Goal: Task Accomplishment & Management: Use online tool/utility

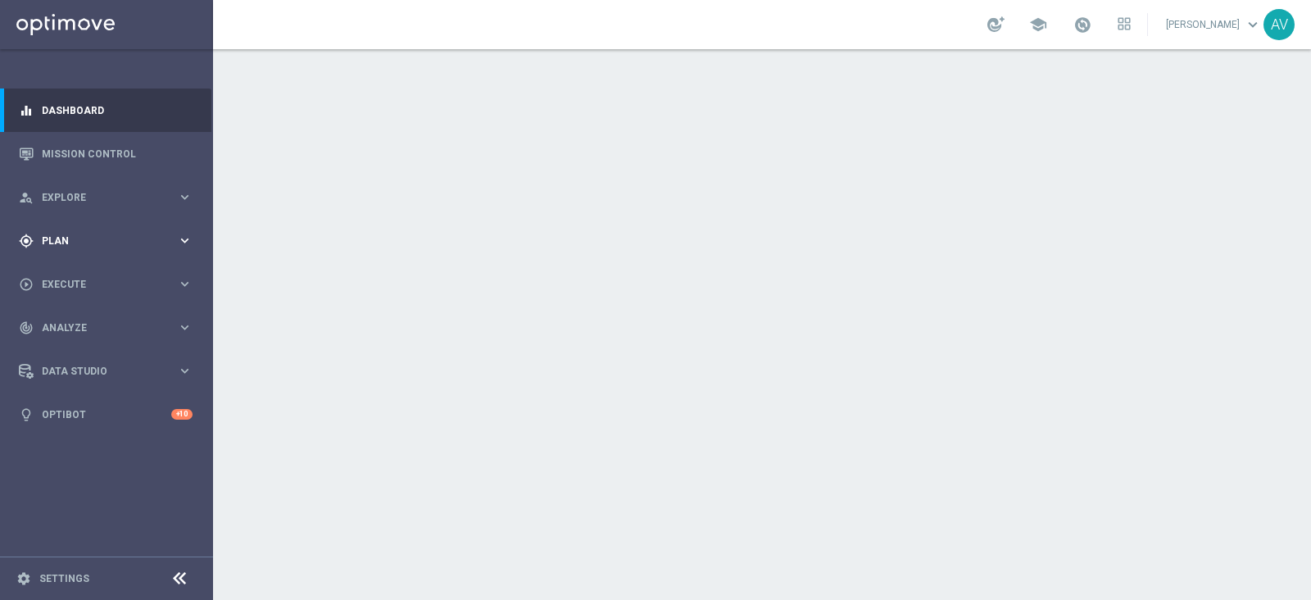
click at [53, 233] on div "gps_fixed Plan" at bounding box center [98, 240] width 158 height 15
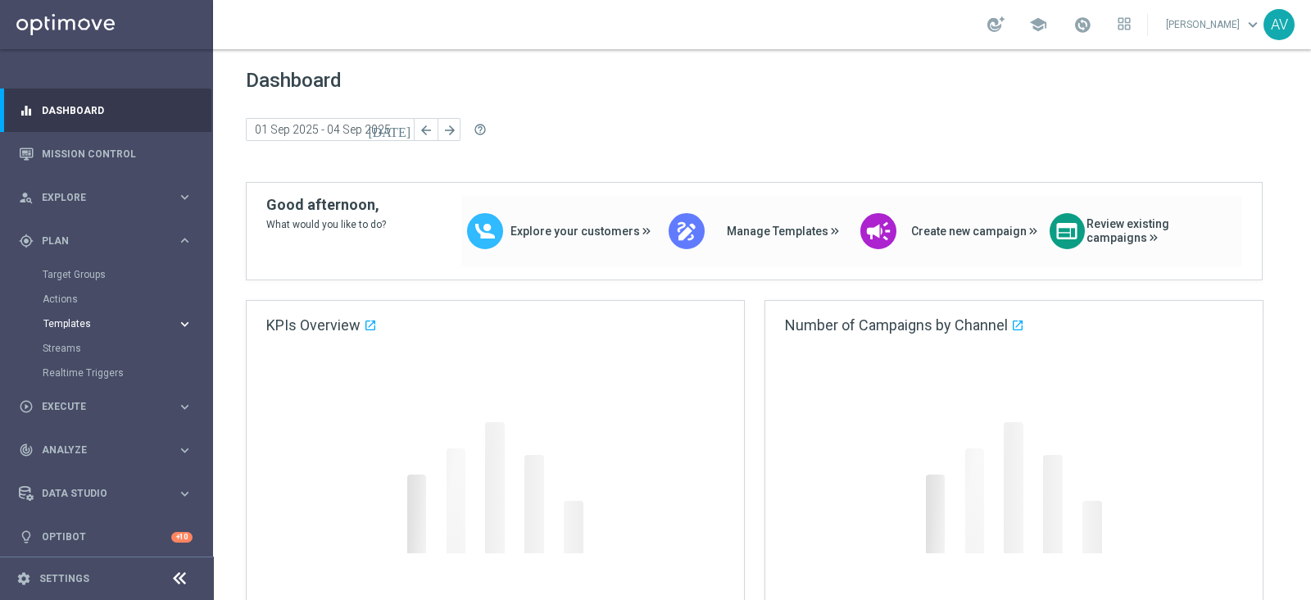
click at [64, 321] on span "Templates" at bounding box center [101, 324] width 117 height 10
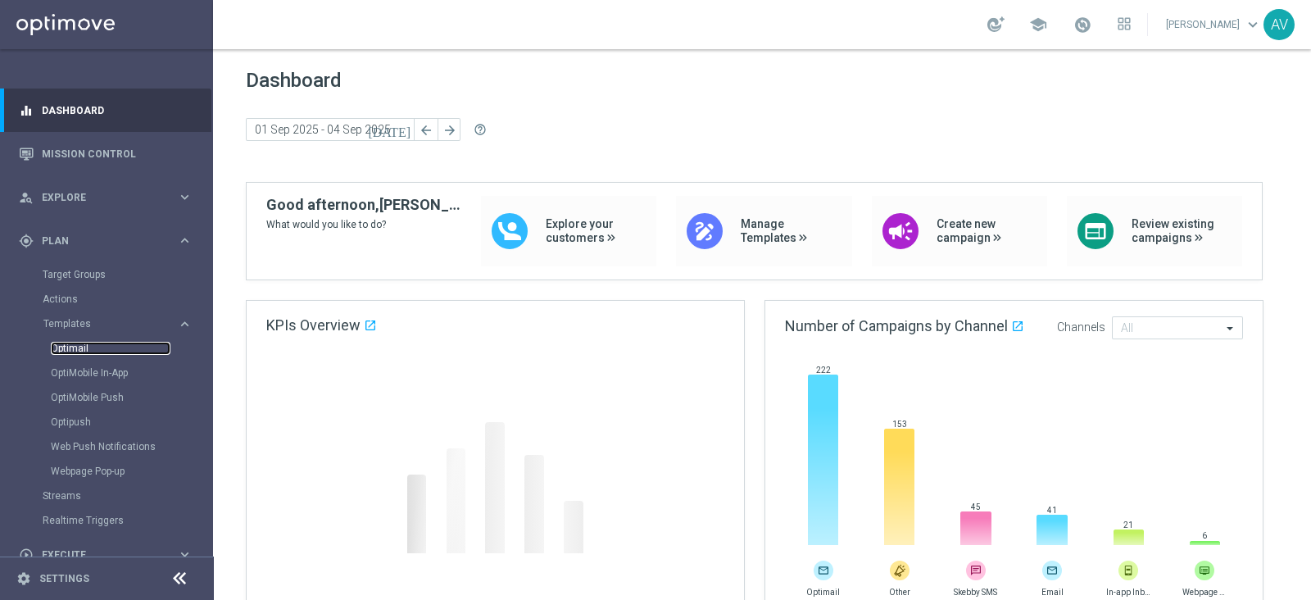
click at [81, 348] on link "Optimail" at bounding box center [111, 348] width 120 height 13
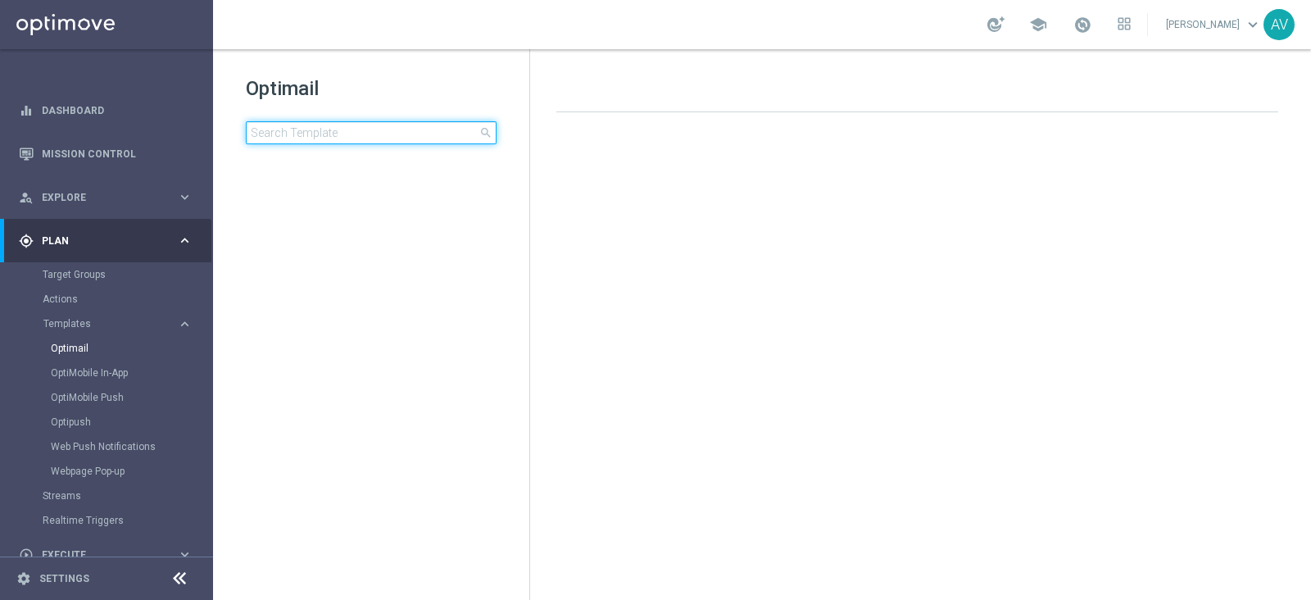
click at [365, 141] on input at bounding box center [371, 132] width 251 height 23
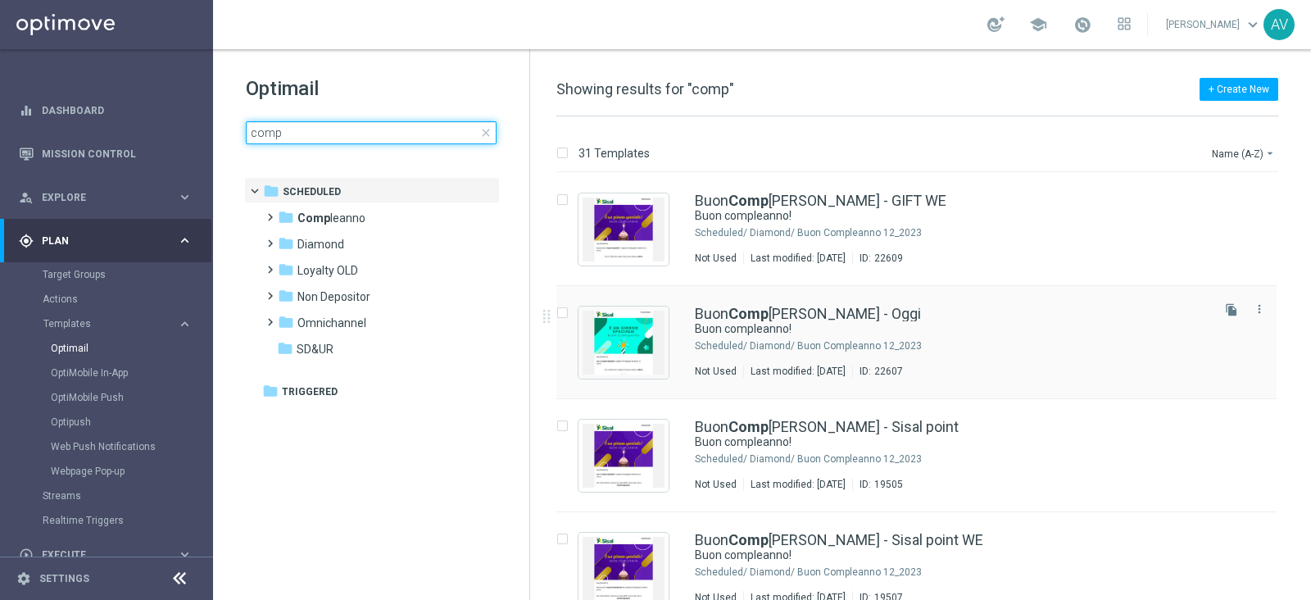
type input "comp"
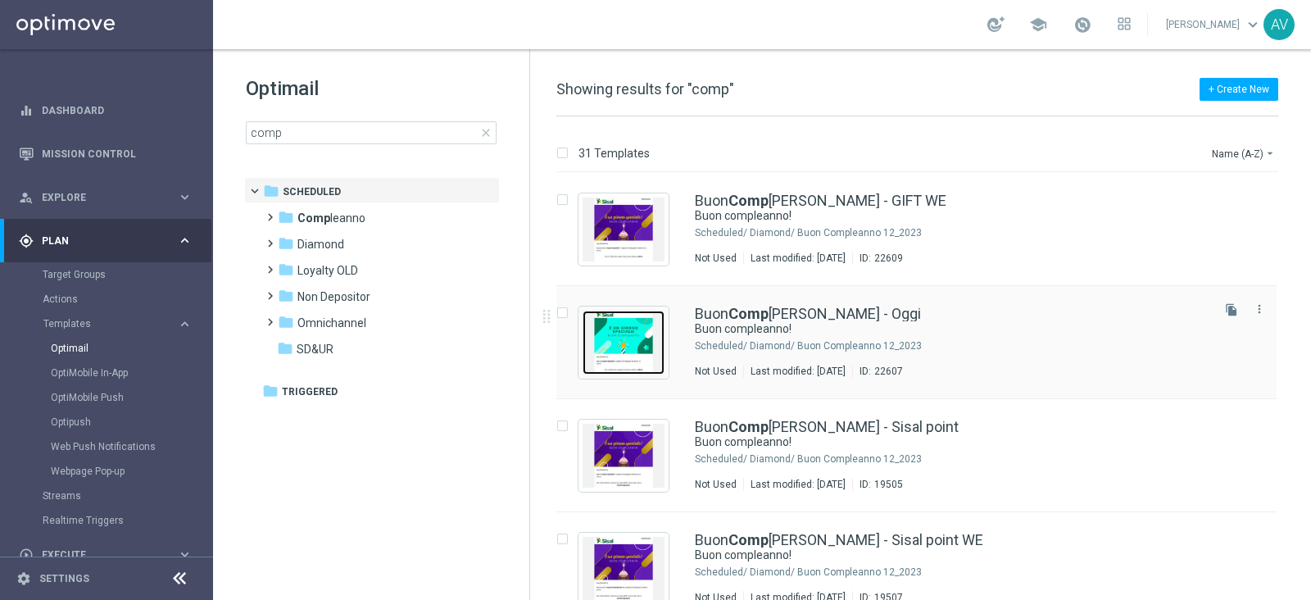
click at [644, 321] on img "Press SPACE to select this row." at bounding box center [623, 342] width 82 height 64
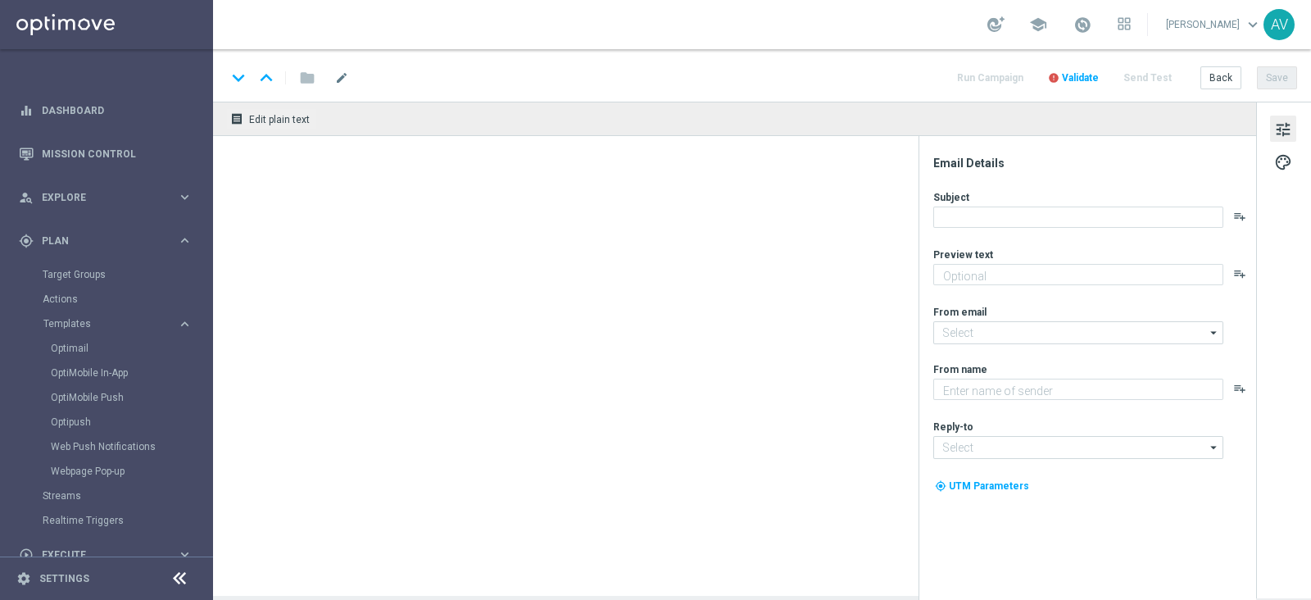
type textarea "Ti aspetta una sorpresa…"
type input "[EMAIL_ADDRESS][DOMAIN_NAME]"
type textarea "Sisal"
type input "[EMAIL_ADDRESS][DOMAIN_NAME]"
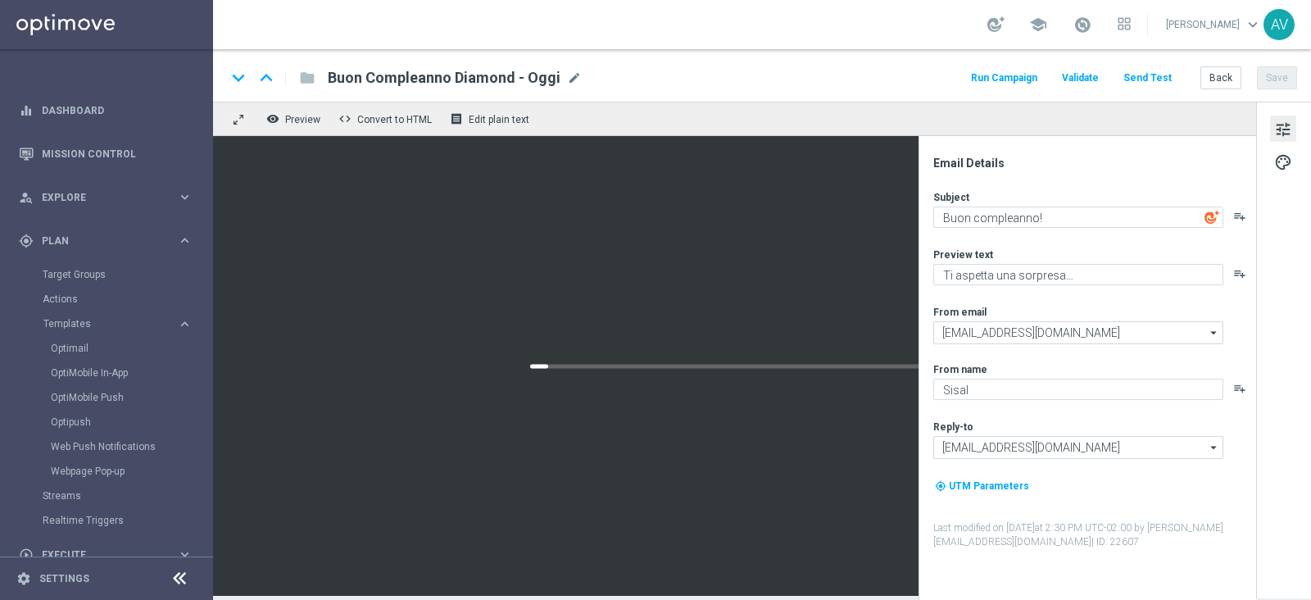
click at [1000, 72] on button "Run Campaign" at bounding box center [1003, 78] width 71 height 22
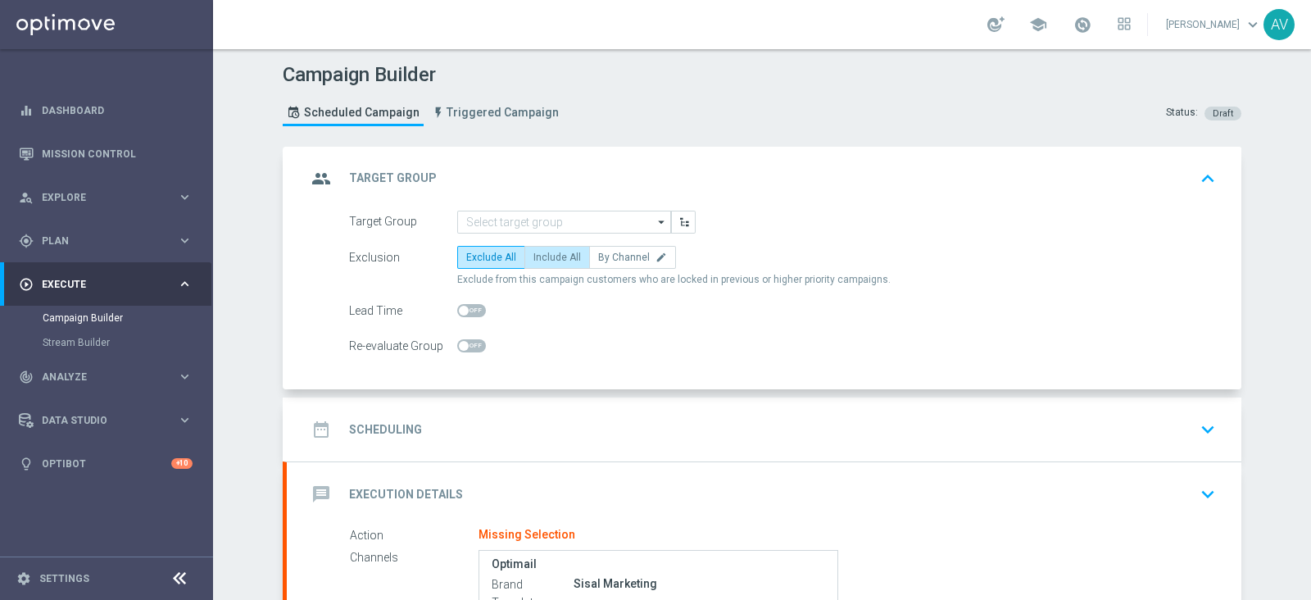
click at [544, 246] on label "Include All" at bounding box center [557, 257] width 66 height 23
click at [544, 255] on input "Include All" at bounding box center [538, 260] width 11 height 11
radio input "true"
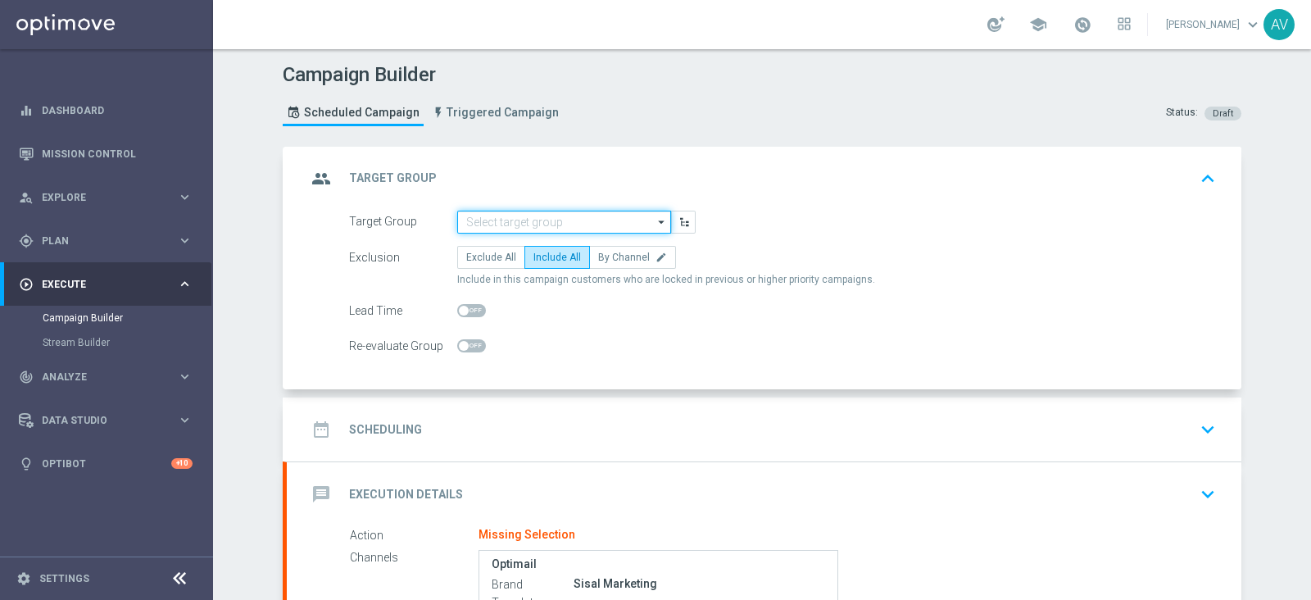
click at [571, 218] on input at bounding box center [564, 222] width 214 height 23
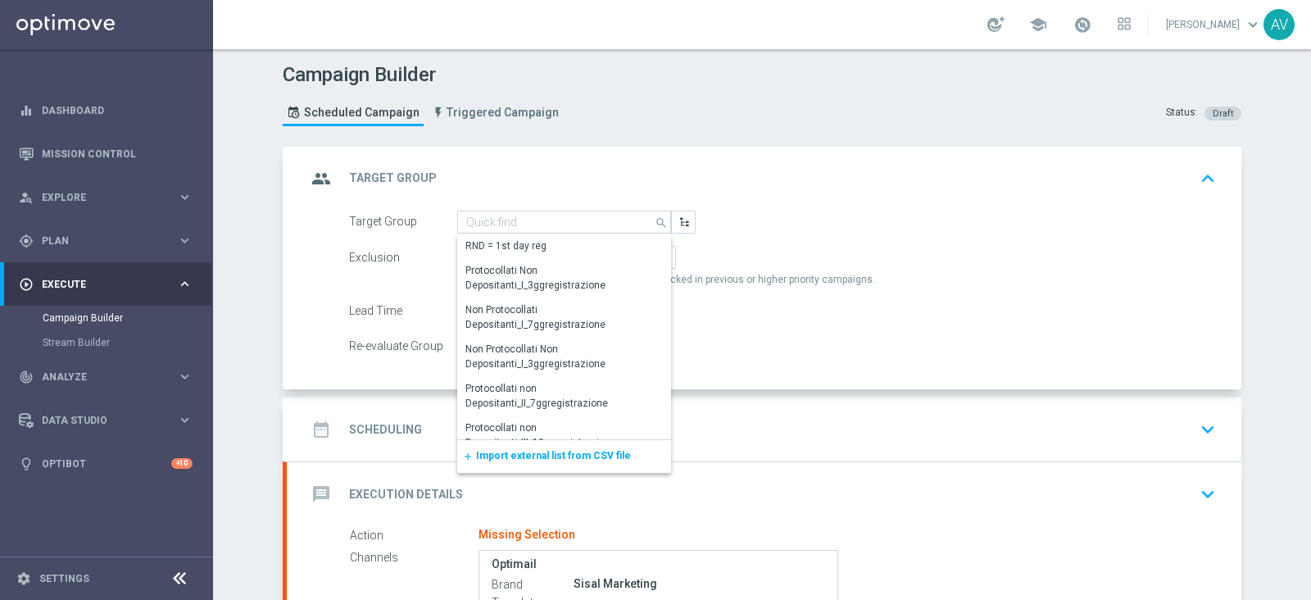
click at [565, 450] on span "Import external list from CSV file" at bounding box center [553, 455] width 155 height 11
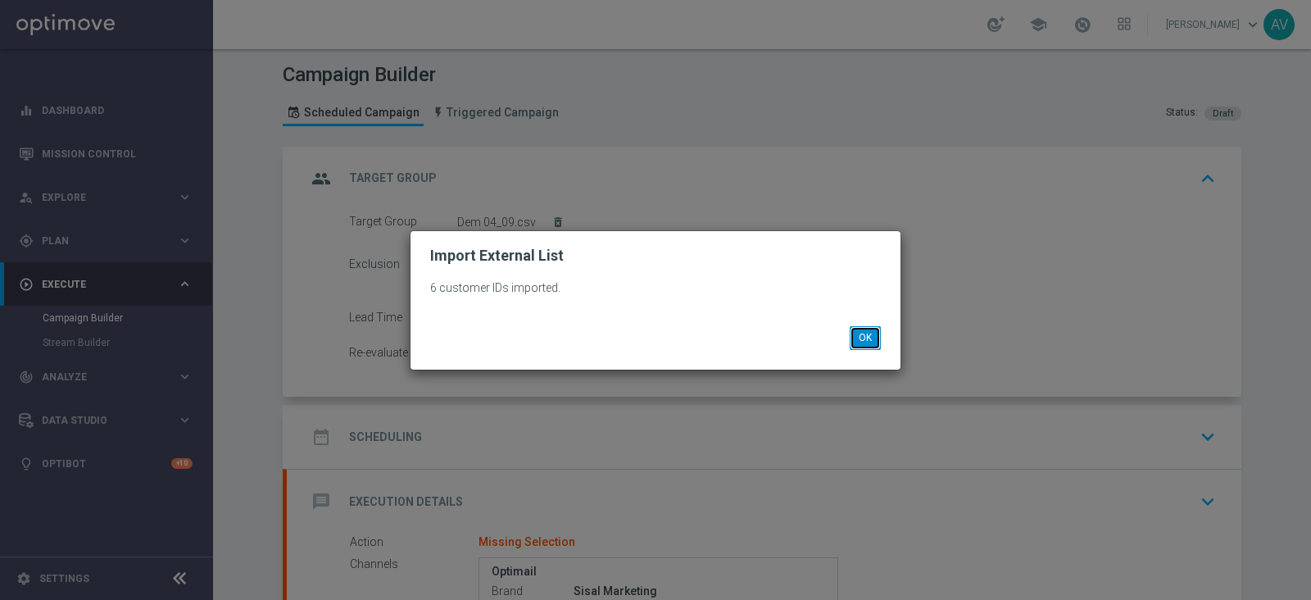
click at [856, 330] on button "OK" at bounding box center [865, 337] width 31 height 23
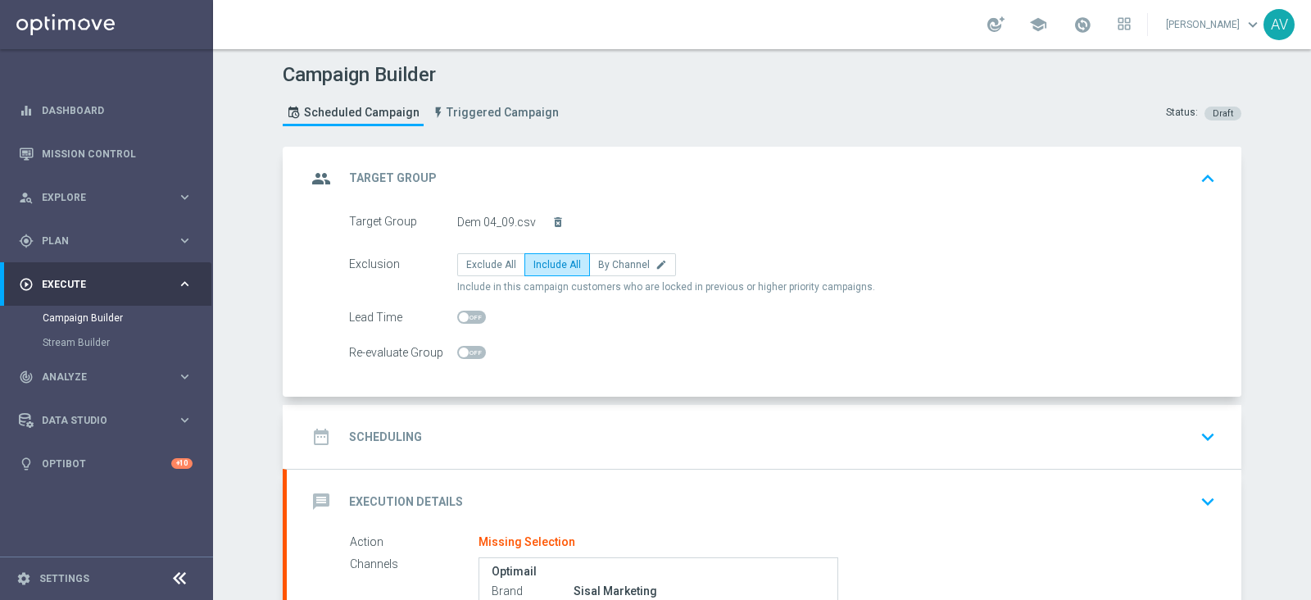
click at [320, 173] on icon "group" at bounding box center [320, 178] width 29 height 29
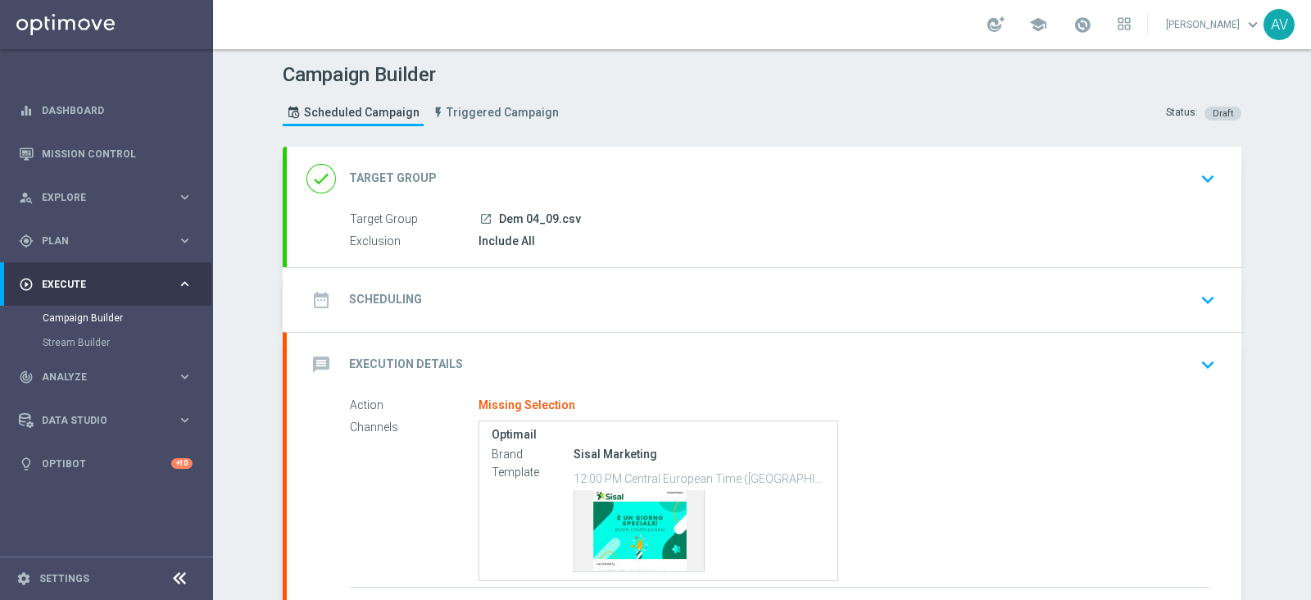
click at [307, 294] on icon "date_range" at bounding box center [320, 299] width 29 height 29
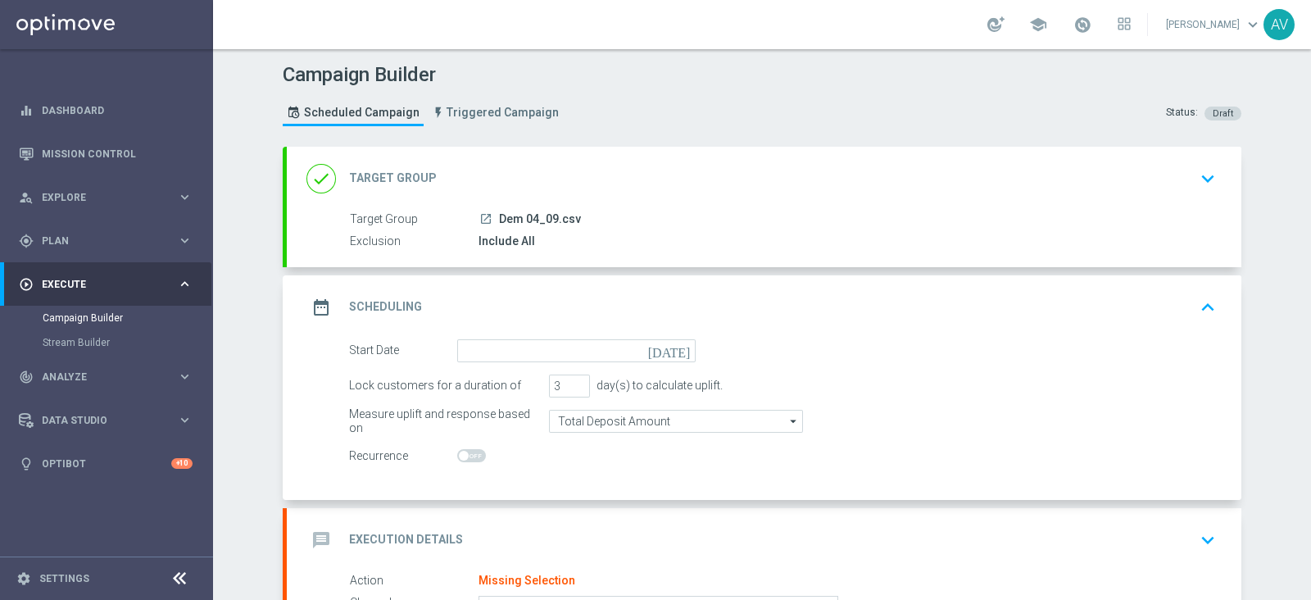
click at [676, 347] on icon "[DATE]" at bounding box center [672, 348] width 48 height 18
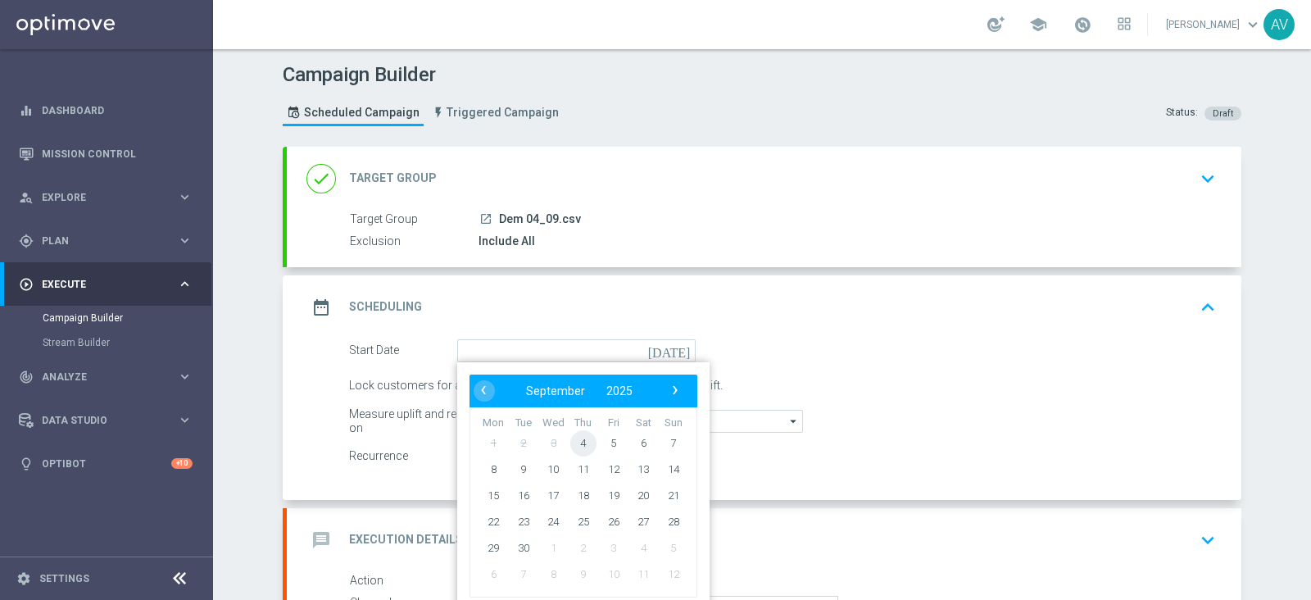
click at [570, 434] on span "4" at bounding box center [583, 442] width 26 height 26
type input "[DATE]"
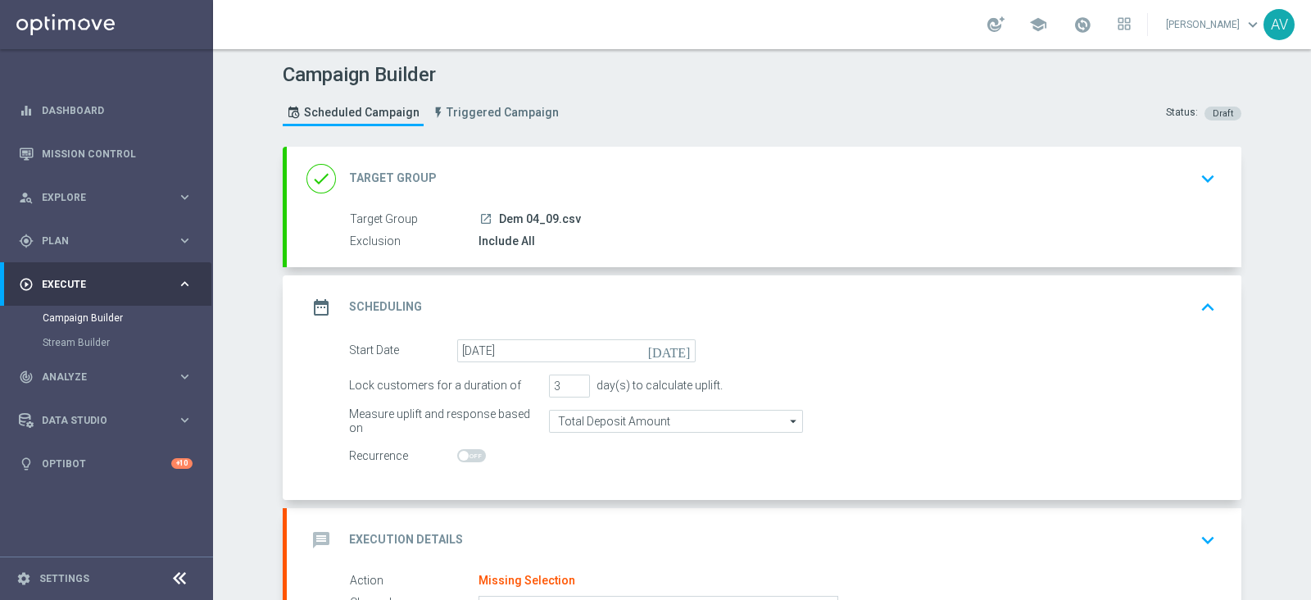
click at [315, 309] on icon "date_range" at bounding box center [320, 306] width 29 height 29
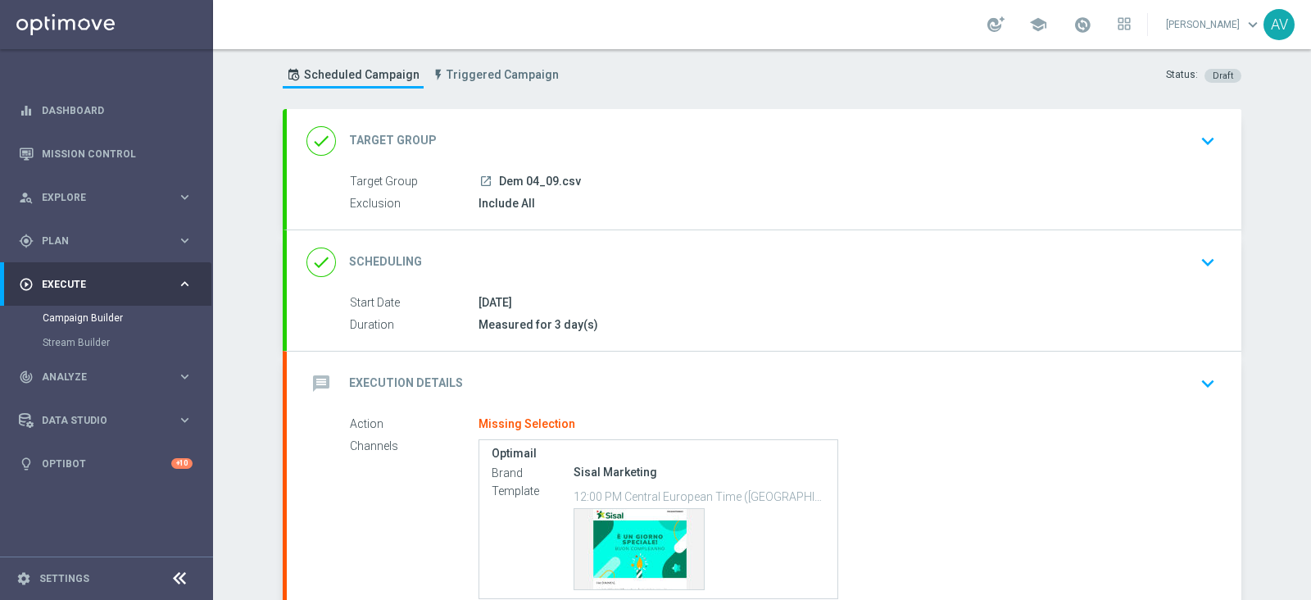
scroll to position [180, 0]
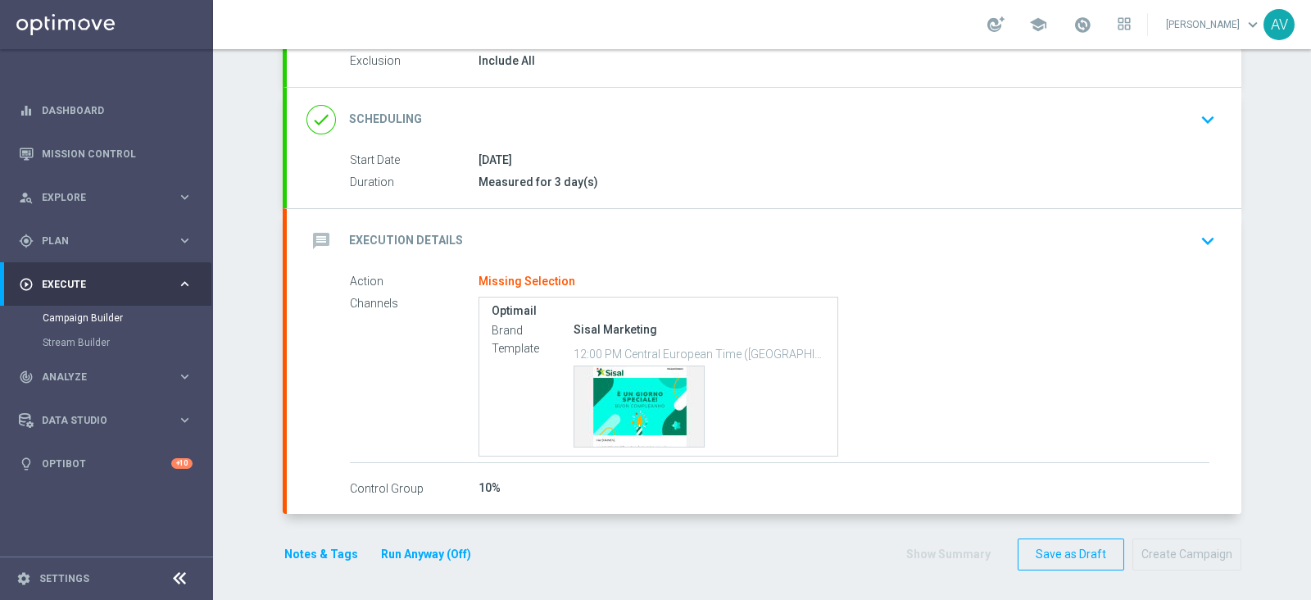
click at [306, 247] on icon "message" at bounding box center [320, 240] width 29 height 29
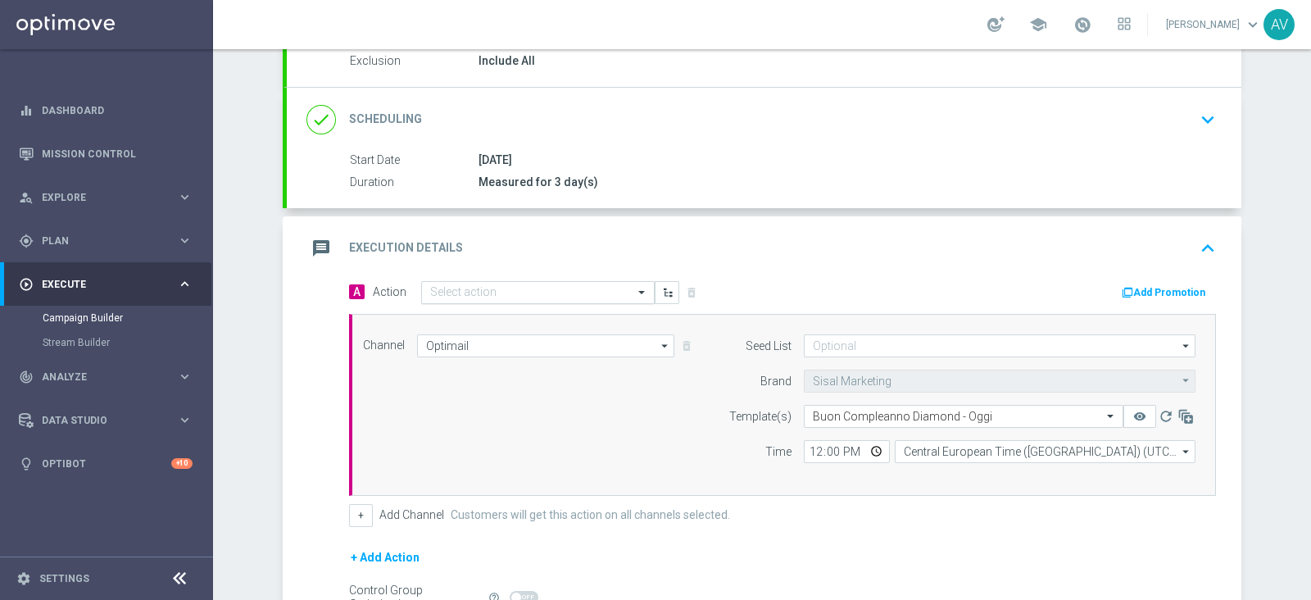
click at [499, 288] on input "text" at bounding box center [521, 293] width 183 height 14
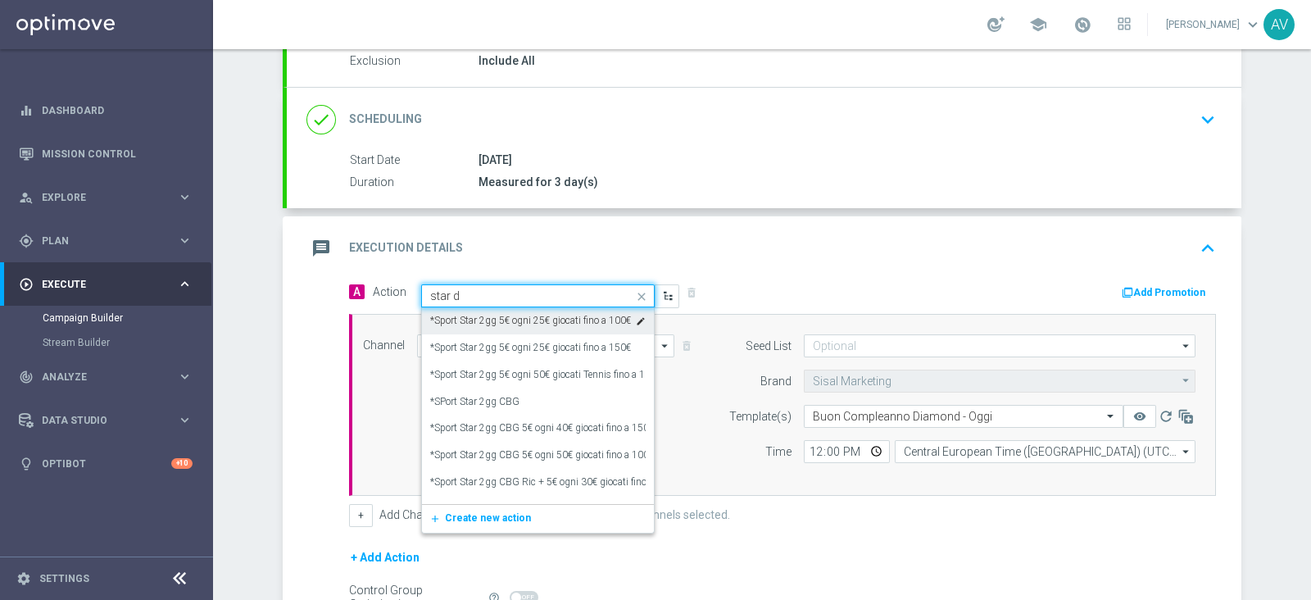
type input "star de"
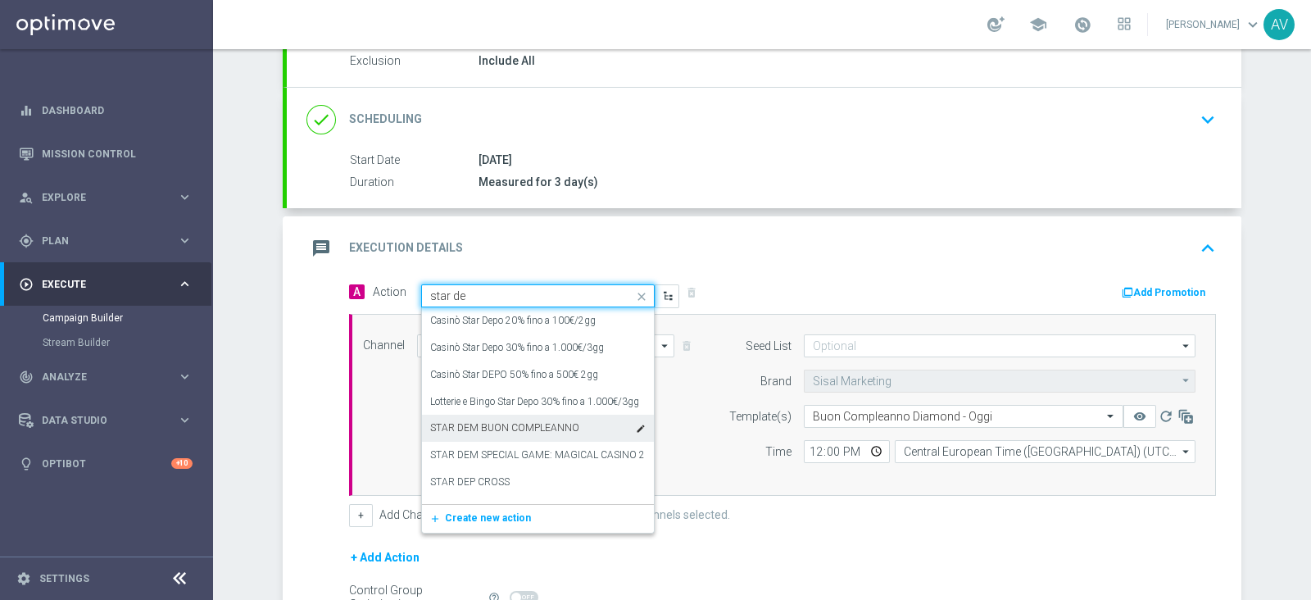
click at [488, 424] on label "STAR DEM BUON COMPLEANNO" at bounding box center [504, 428] width 149 height 14
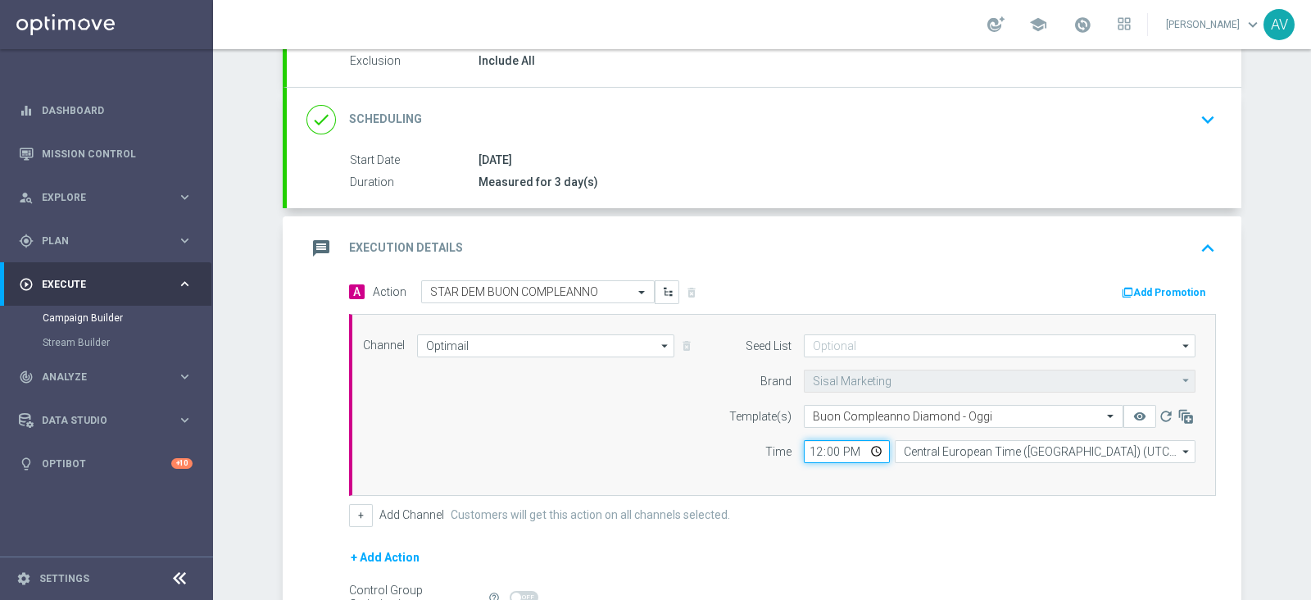
click at [808, 446] on input "12:00" at bounding box center [847, 451] width 86 height 23
type input "15:30"
click at [881, 504] on div "+ Add Channel Customers will get this action on all channels selected." at bounding box center [782, 515] width 867 height 23
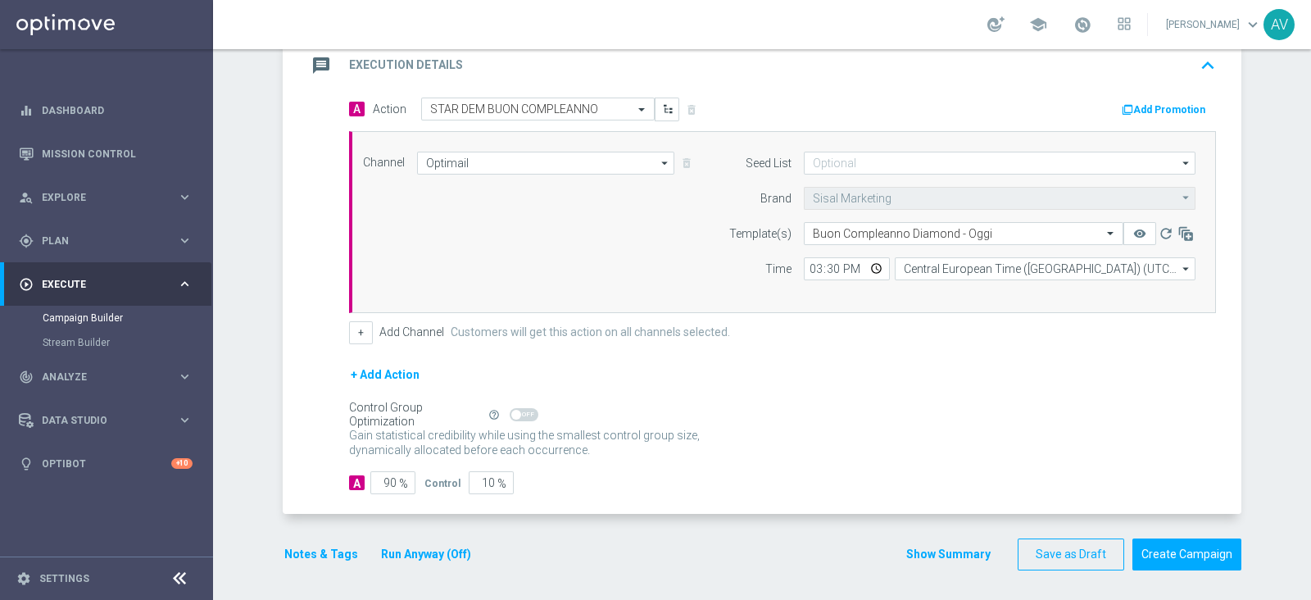
click at [399, 485] on span "%" at bounding box center [403, 484] width 9 height 14
click at [399, 479] on span "%" at bounding box center [403, 484] width 9 height 14
click at [377, 471] on input "90" at bounding box center [392, 482] width 45 height 23
type input "9"
type input "91"
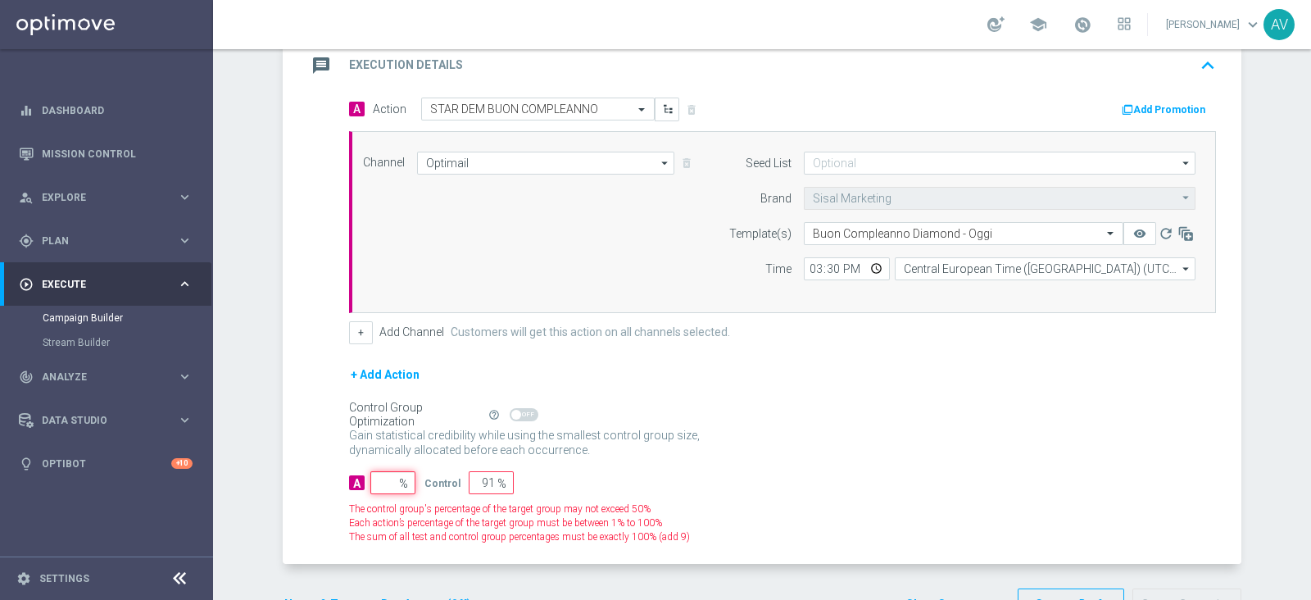
type input "100"
type input "1"
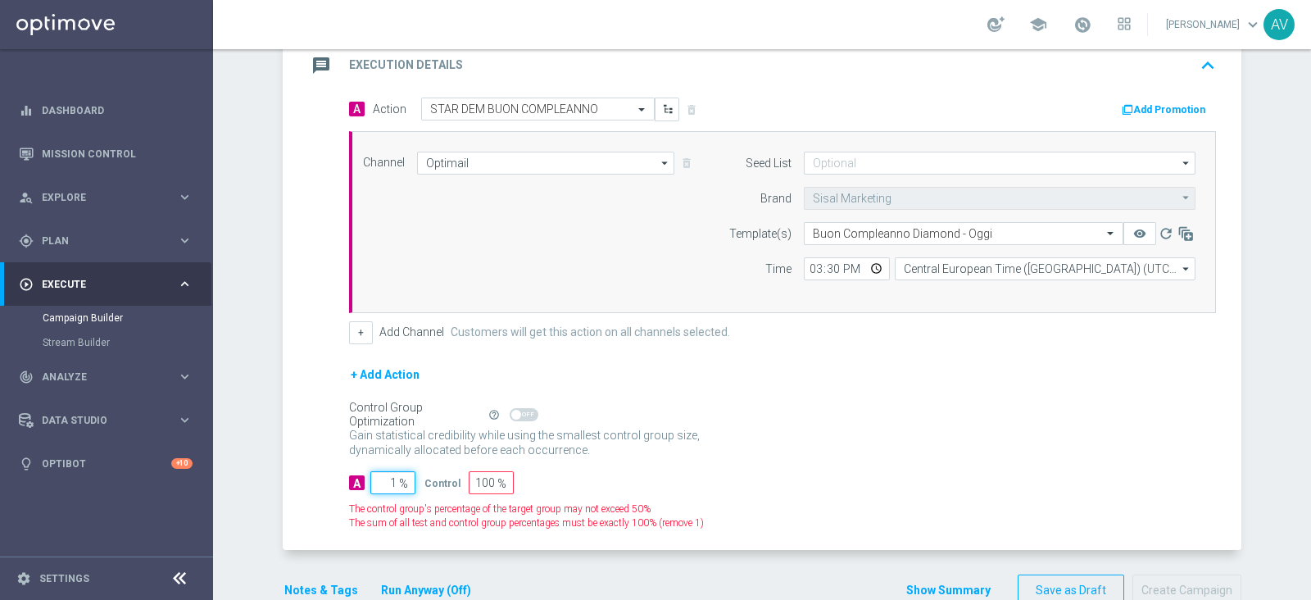
type input "99"
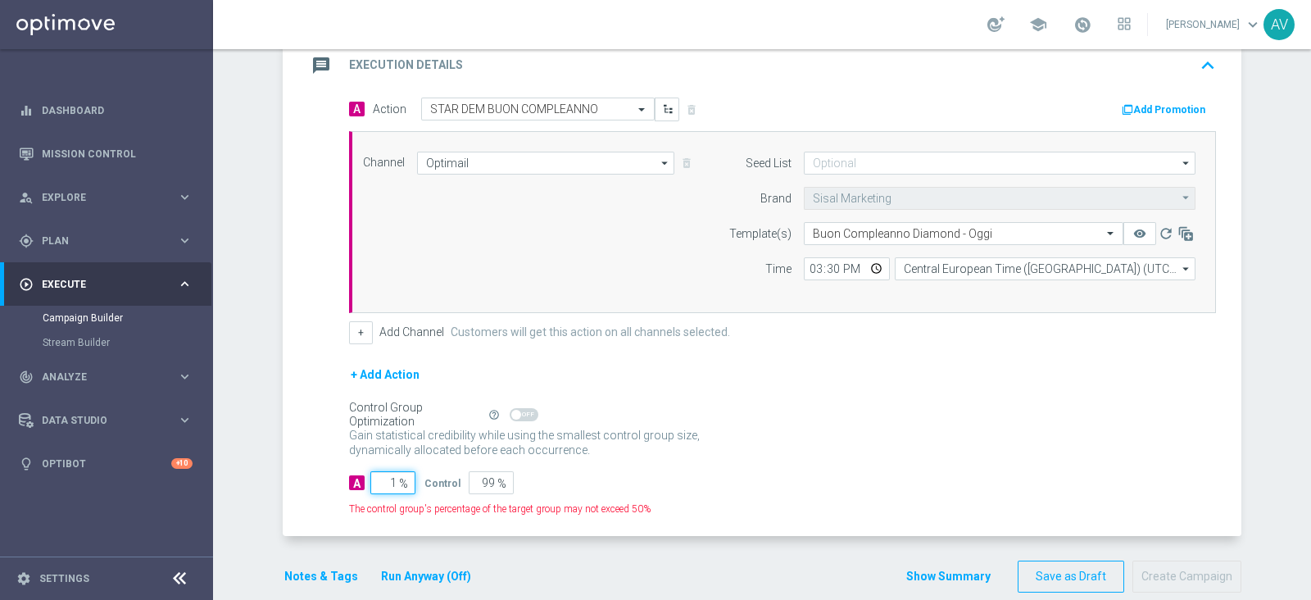
type input "10"
type input "90"
type input "100"
type input "0"
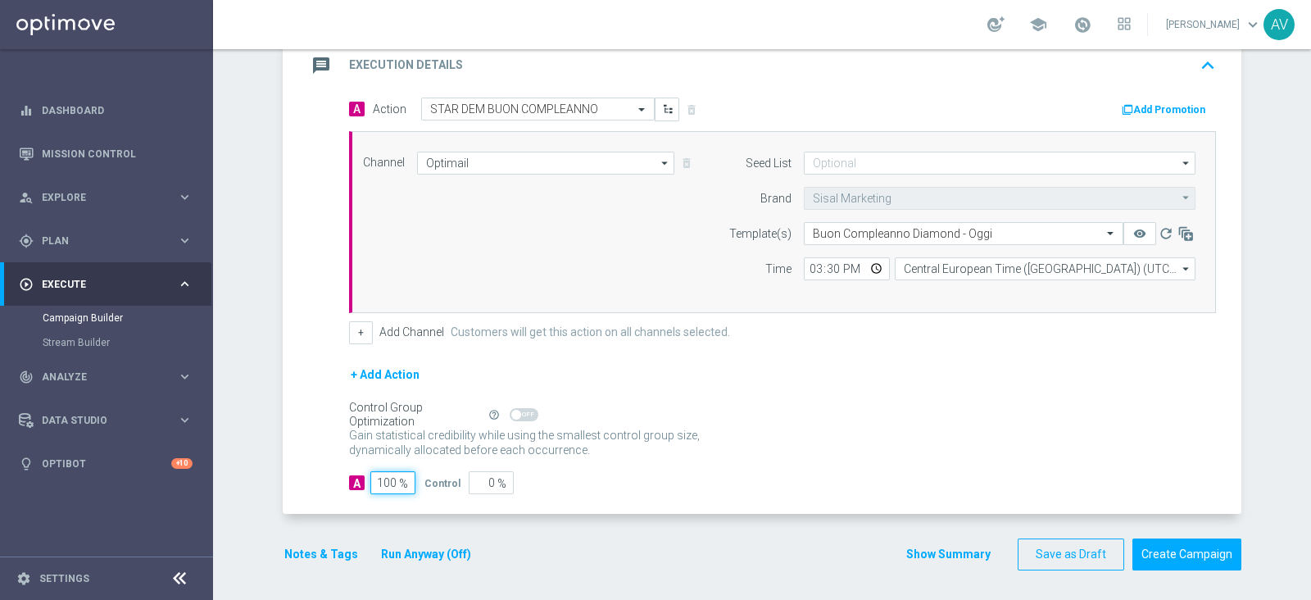
type input "100"
click at [319, 67] on icon "message" at bounding box center [320, 65] width 29 height 29
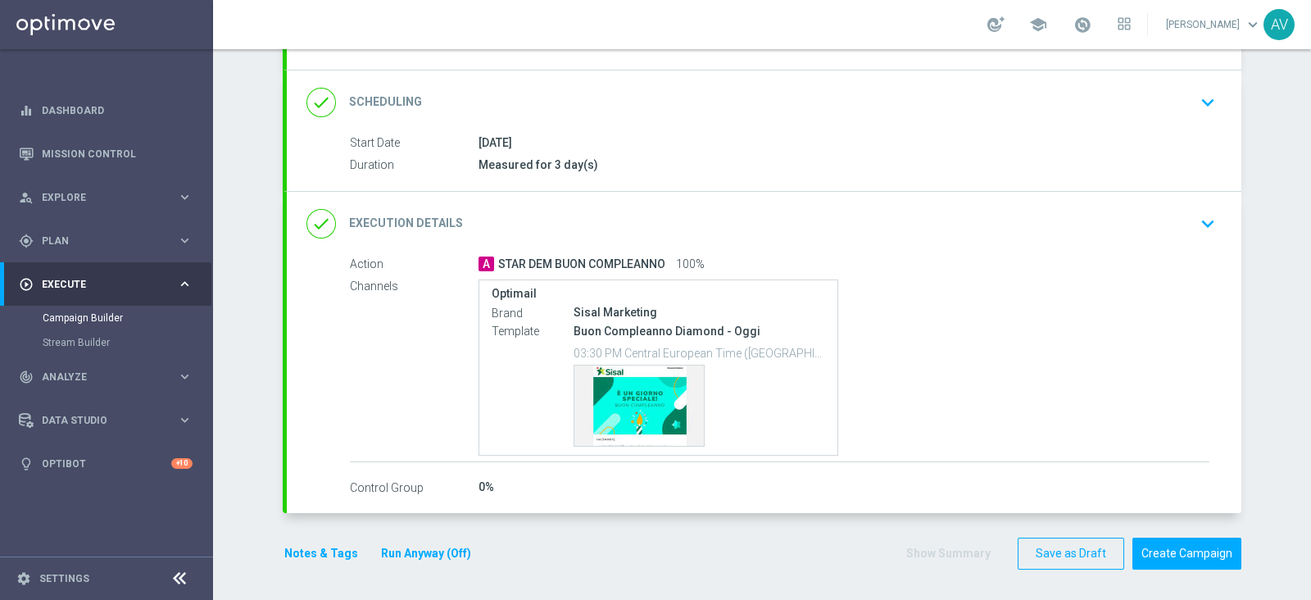
scroll to position [197, 0]
click at [283, 547] on button "Notes & Tags" at bounding box center [321, 554] width 77 height 20
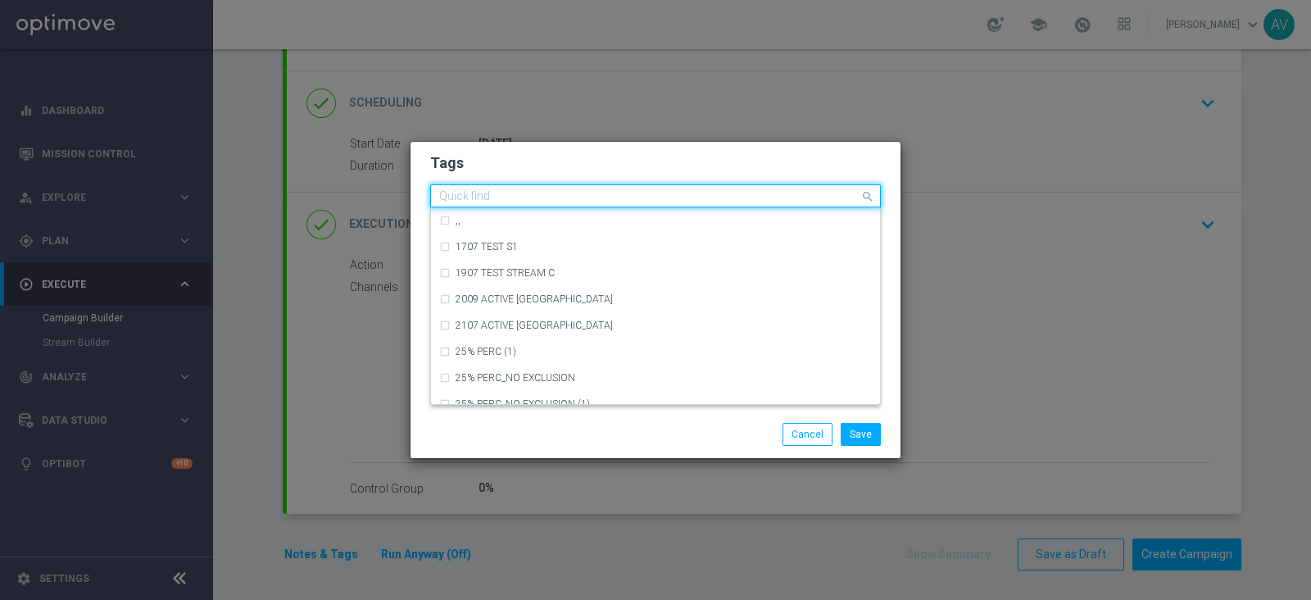
click at [525, 202] on input "text" at bounding box center [649, 197] width 420 height 14
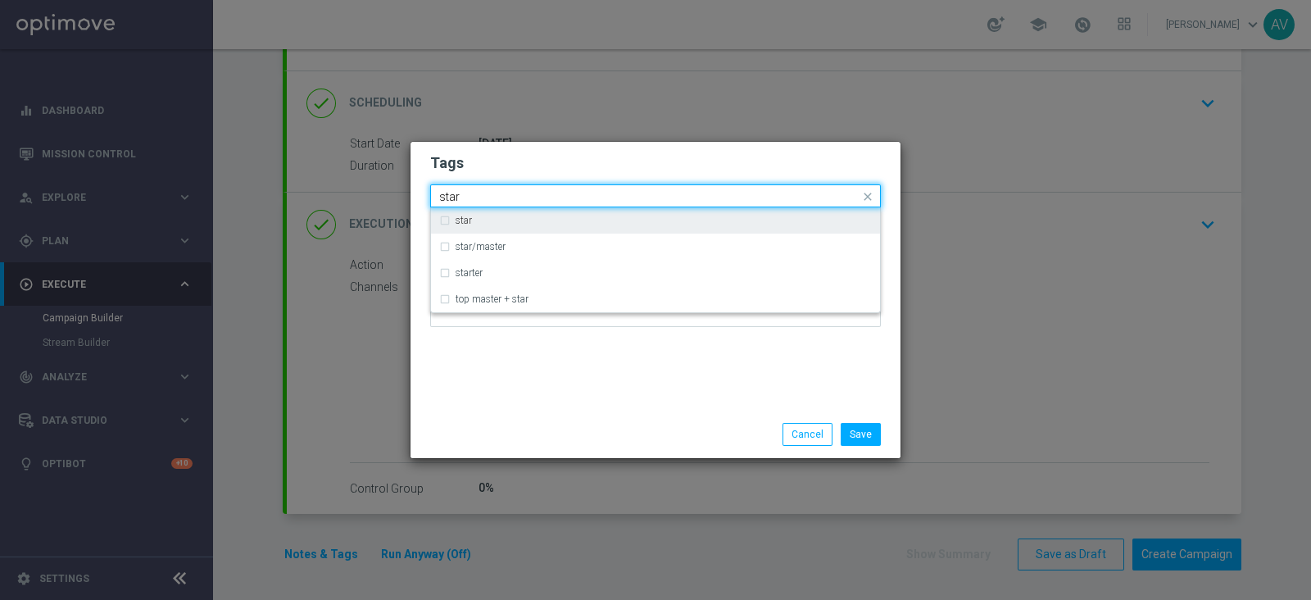
click at [489, 219] on div "star" at bounding box center [663, 220] width 416 height 10
type input "star"
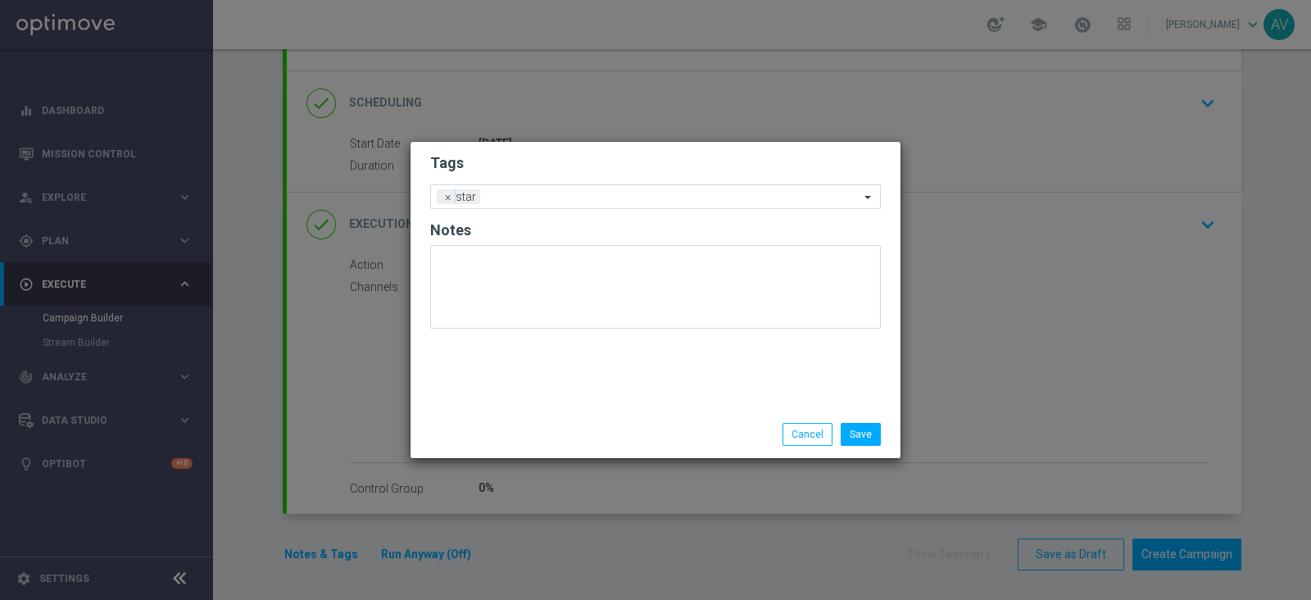
click at [659, 384] on div "Tags Add a new tag × star Notes" at bounding box center [655, 276] width 490 height 269
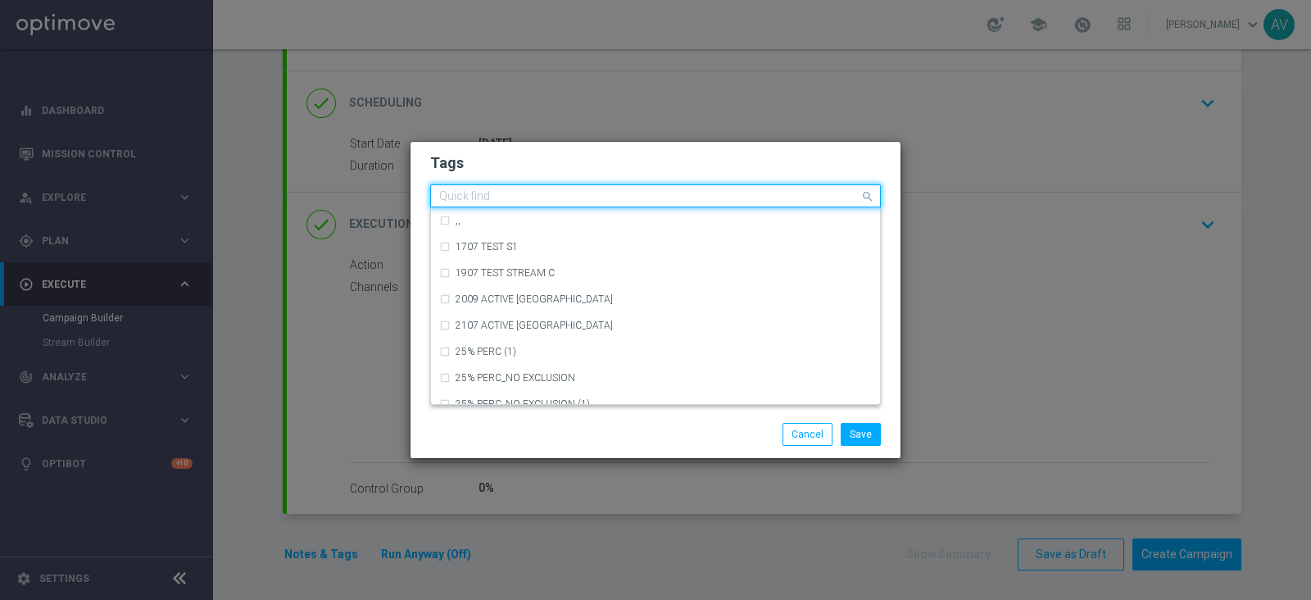
click at [583, 204] on div at bounding box center [648, 198] width 423 height 16
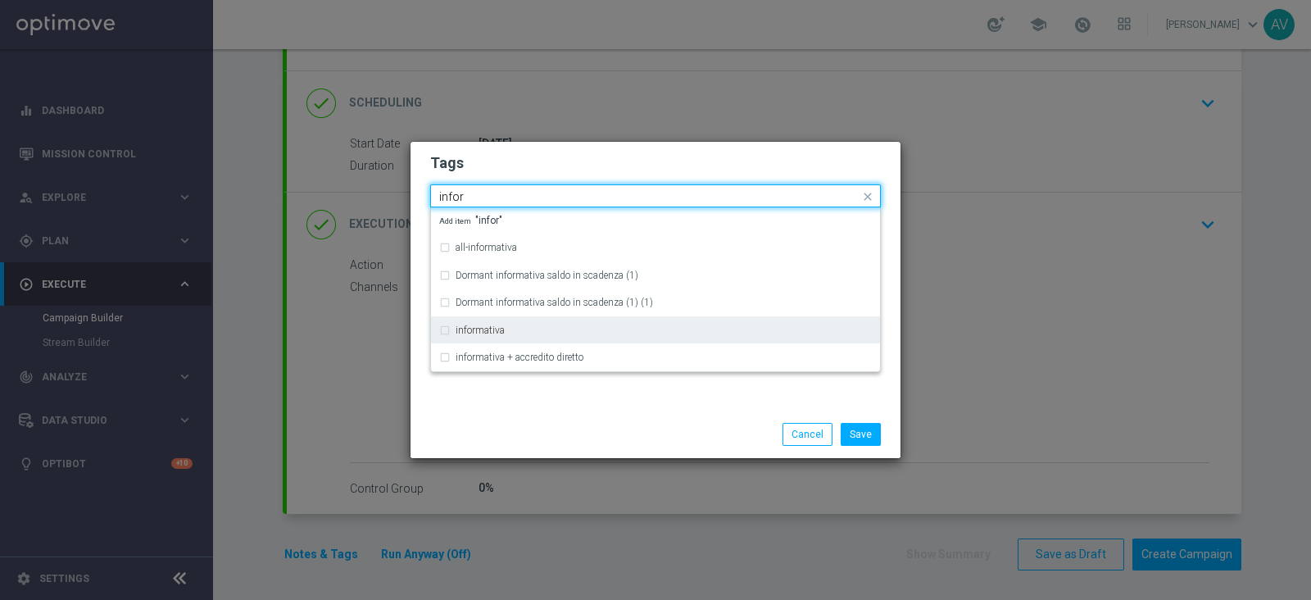
click at [508, 329] on div "informativa" at bounding box center [663, 330] width 416 height 10
type input "infor"
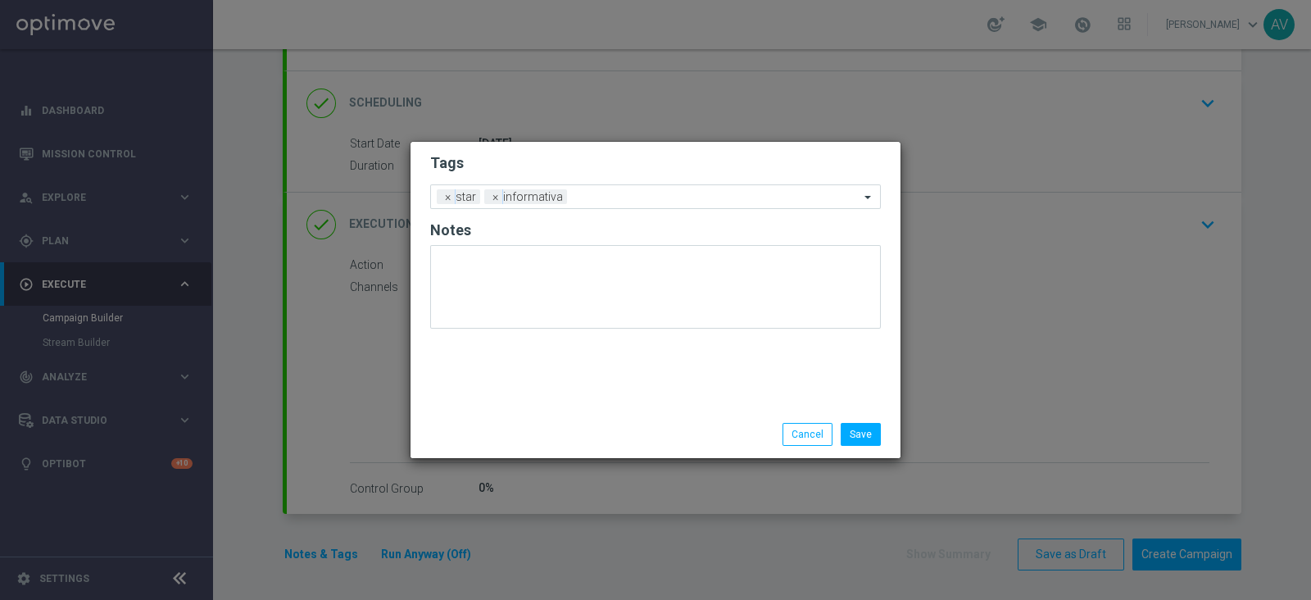
click at [643, 415] on div "Save Cancel" at bounding box center [655, 434] width 490 height 48
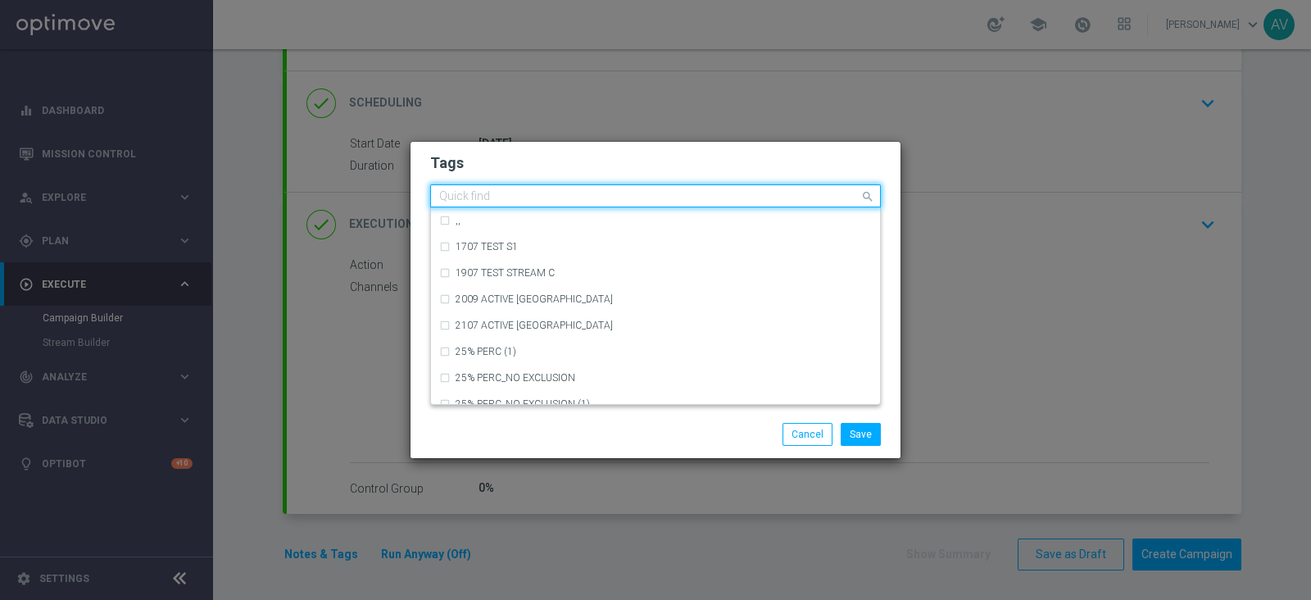
click at [632, 201] on input "text" at bounding box center [649, 197] width 420 height 14
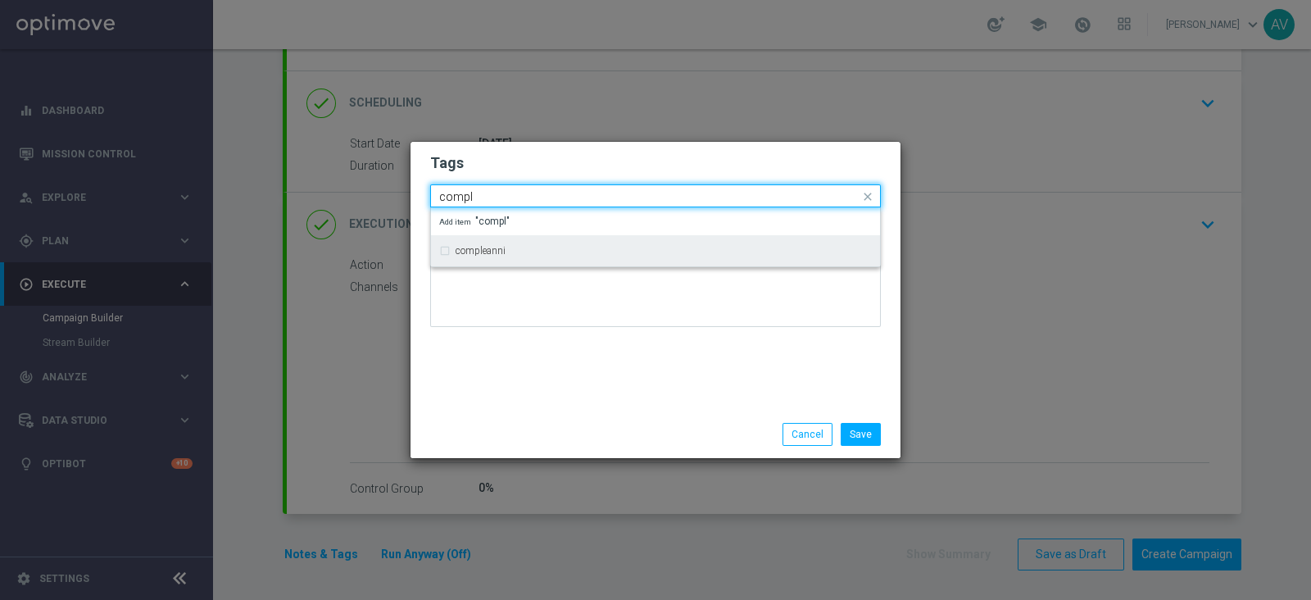
click at [500, 247] on label "compleanni" at bounding box center [480, 251] width 50 height 10
type input "compl"
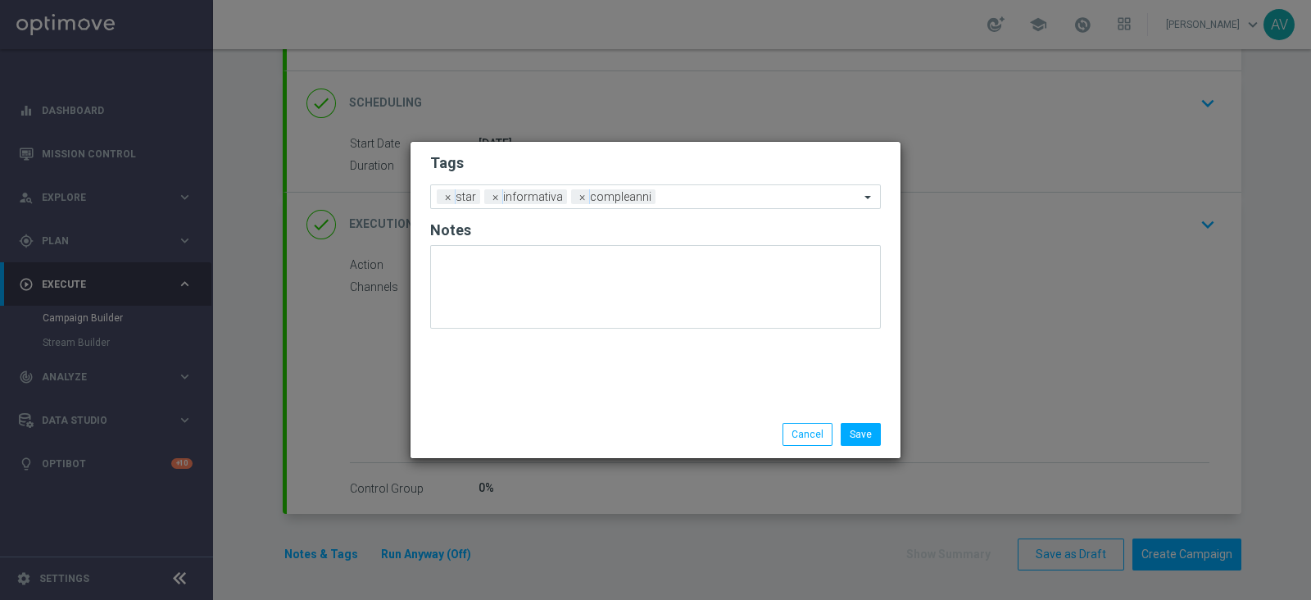
click at [591, 351] on div "Tags Add a new tag × star × informativa × compleanni Notes" at bounding box center [655, 276] width 490 height 269
click at [870, 423] on button "Save" at bounding box center [861, 434] width 40 height 23
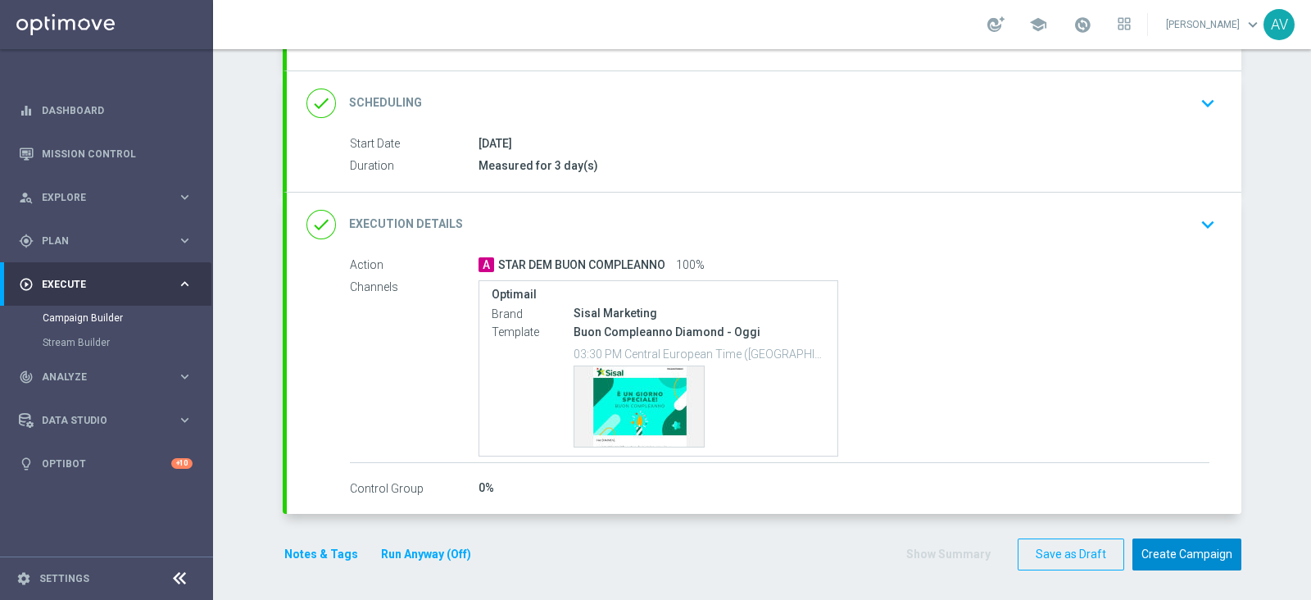
click at [1151, 541] on button "Create Campaign" at bounding box center [1186, 554] width 109 height 32
